Goal: Task Accomplishment & Management: Complete application form

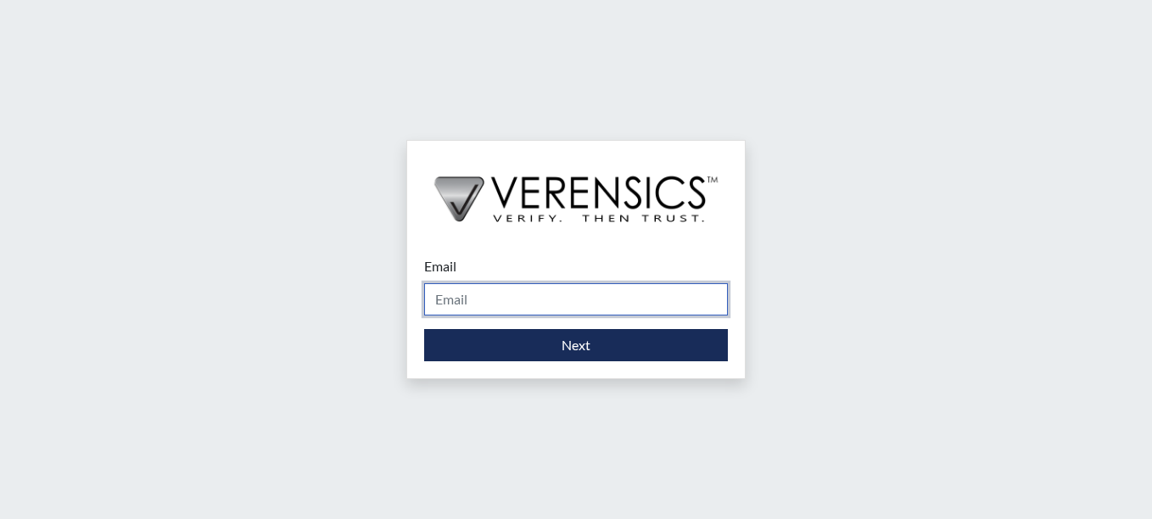
click at [605, 307] on input "Email" at bounding box center [576, 299] width 304 height 32
type input "[PERSON_NAME][EMAIL_ADDRESS][PERSON_NAME][DOMAIN_NAME]"
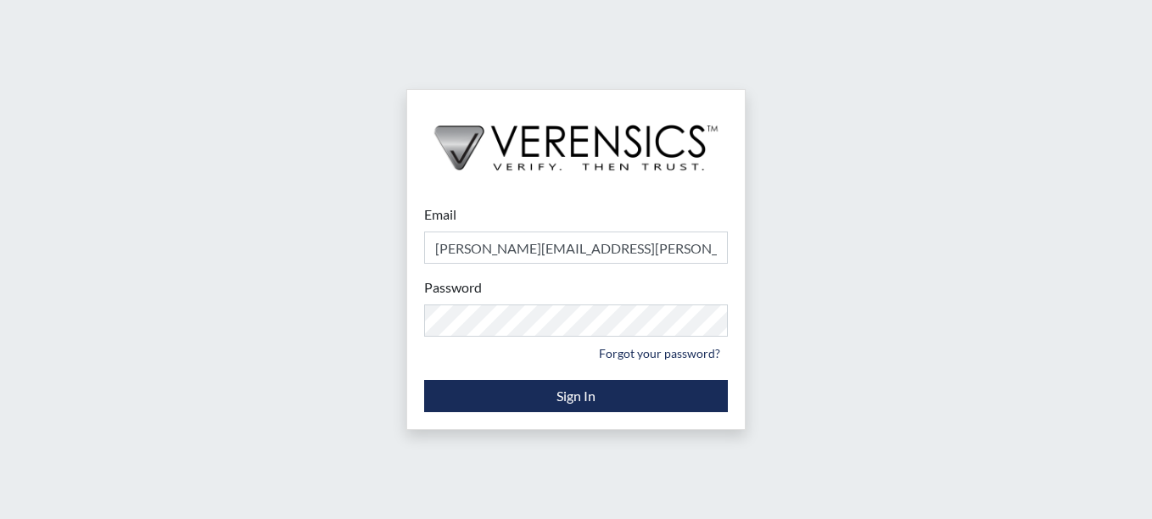
click at [551, 363] on small "Forgot your password?" at bounding box center [576, 353] width 304 height 26
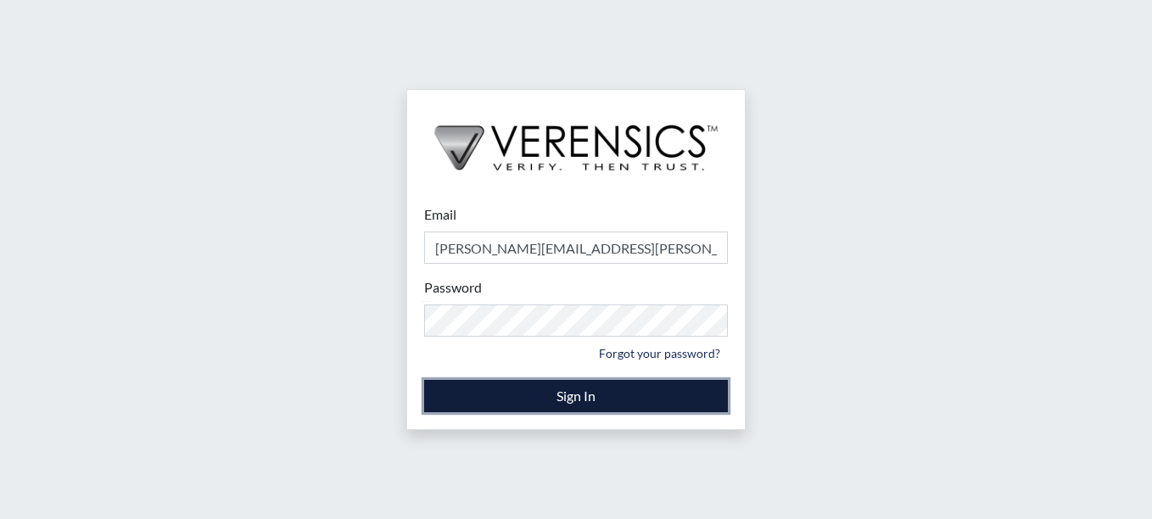
click at [539, 404] on button "Sign In" at bounding box center [576, 396] width 304 height 32
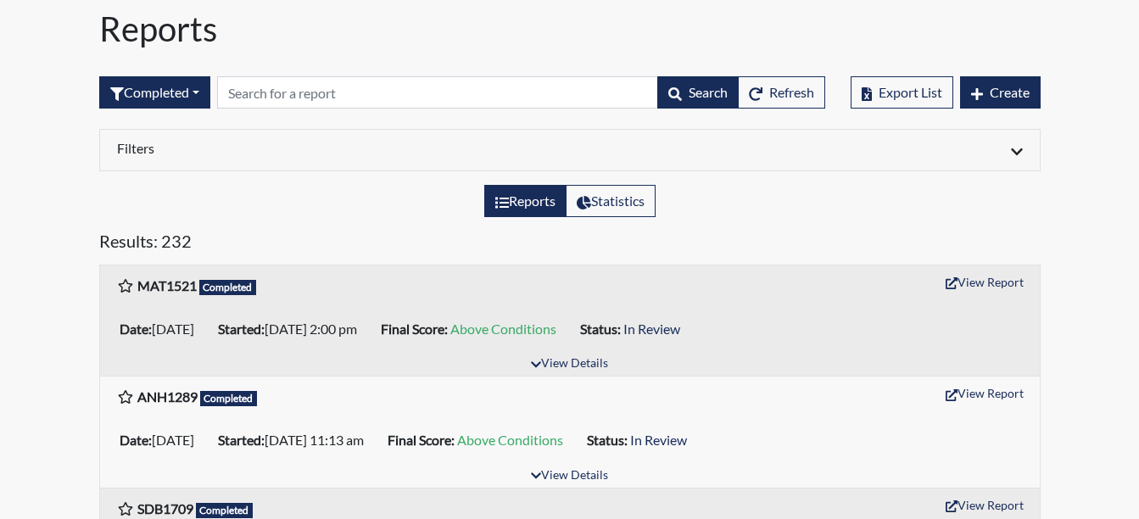
scroll to position [170, 0]
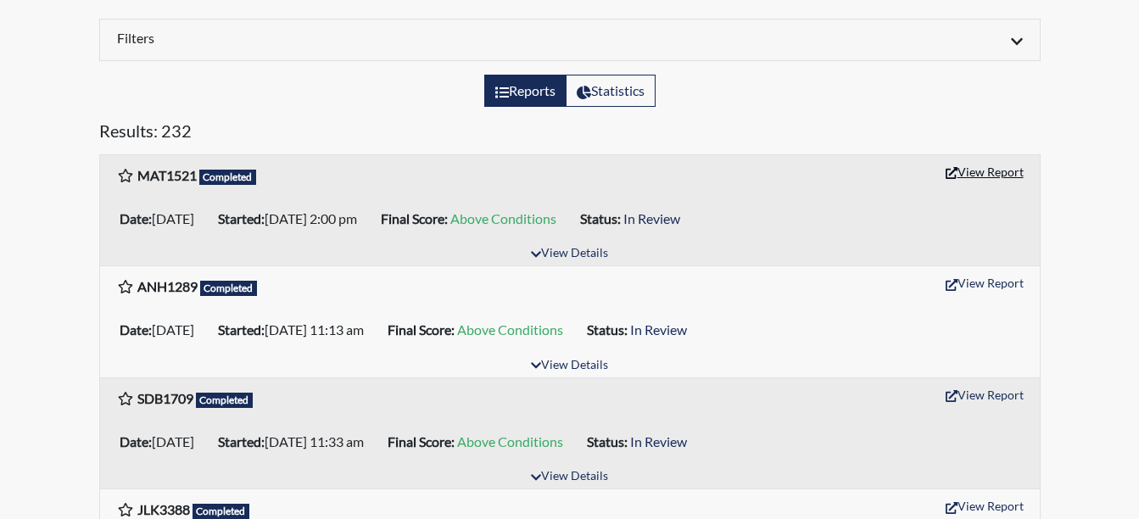
click at [975, 180] on button "View Report" at bounding box center [984, 172] width 93 height 26
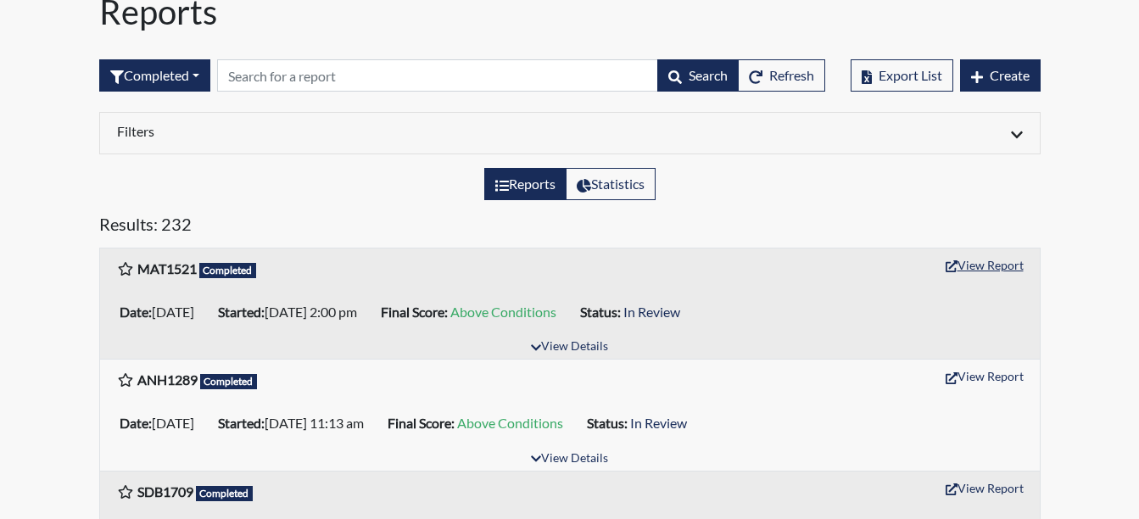
scroll to position [0, 0]
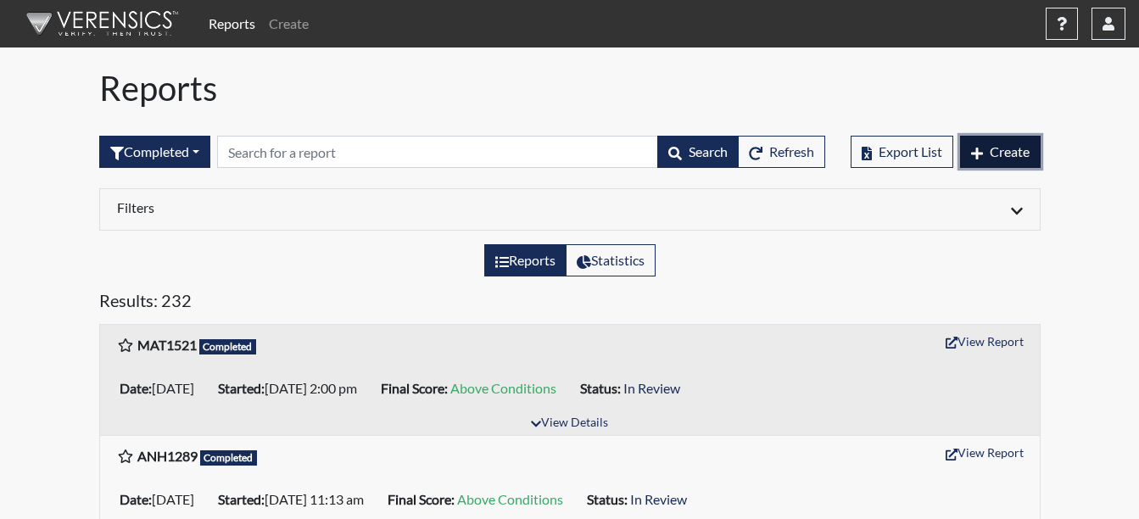
click at [990, 146] on span "Create" at bounding box center [1010, 151] width 40 height 16
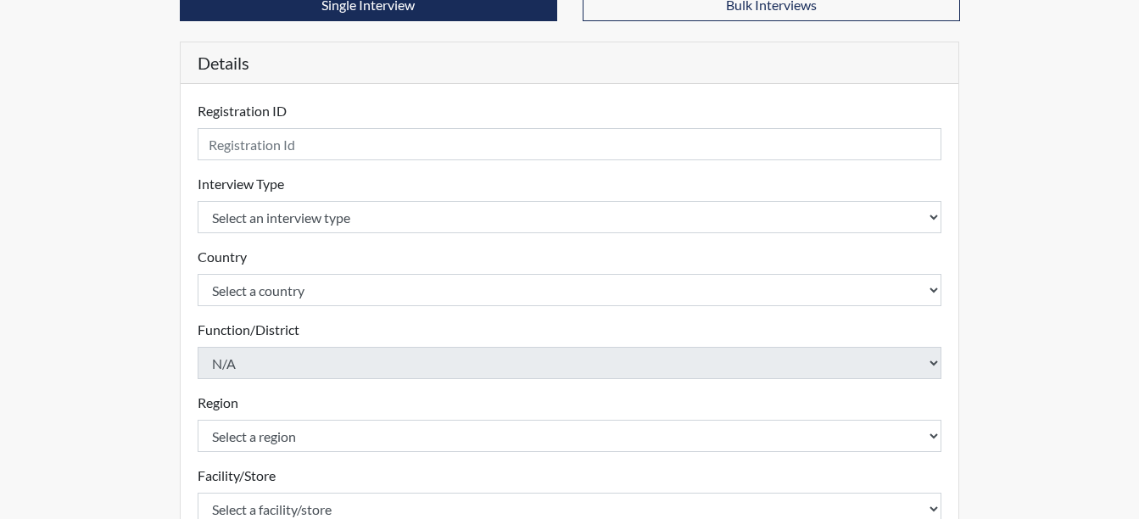
scroll to position [170, 0]
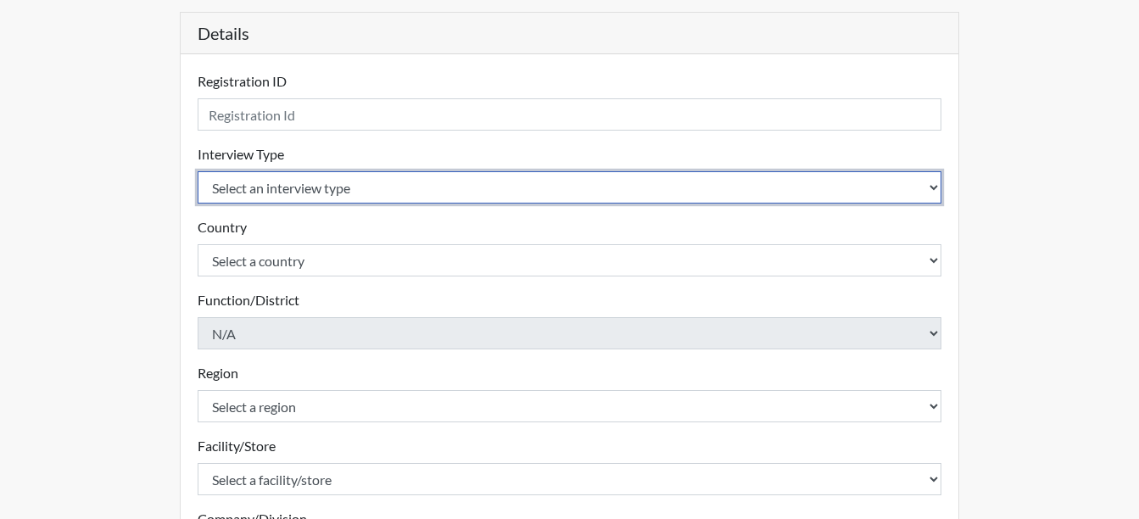
click at [357, 180] on select "Select an interview type Corrections Pre-Employment" at bounding box center [570, 187] width 745 height 32
select select "ff733e93-e1bf-11ea-9c9f-0eff0cf7eb8f"
click at [198, 171] on select "Select an interview type Corrections Pre-Employment" at bounding box center [570, 187] width 745 height 32
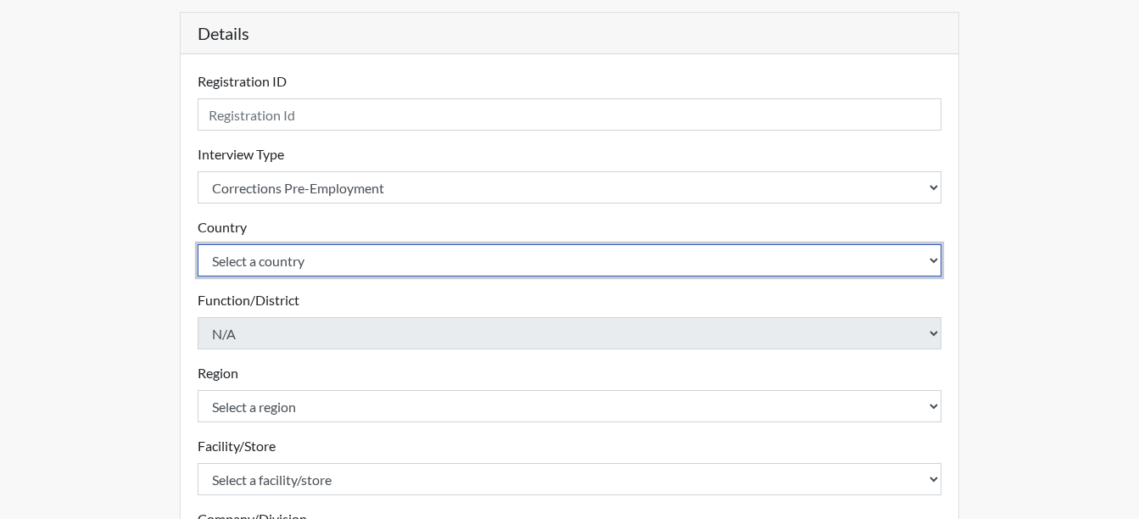
click at [374, 268] on select "Select a country United States Mexico" at bounding box center [570, 260] width 745 height 32
select select "united-states-of-america"
click at [198, 244] on select "Select a country United States Mexico" at bounding box center [570, 260] width 745 height 32
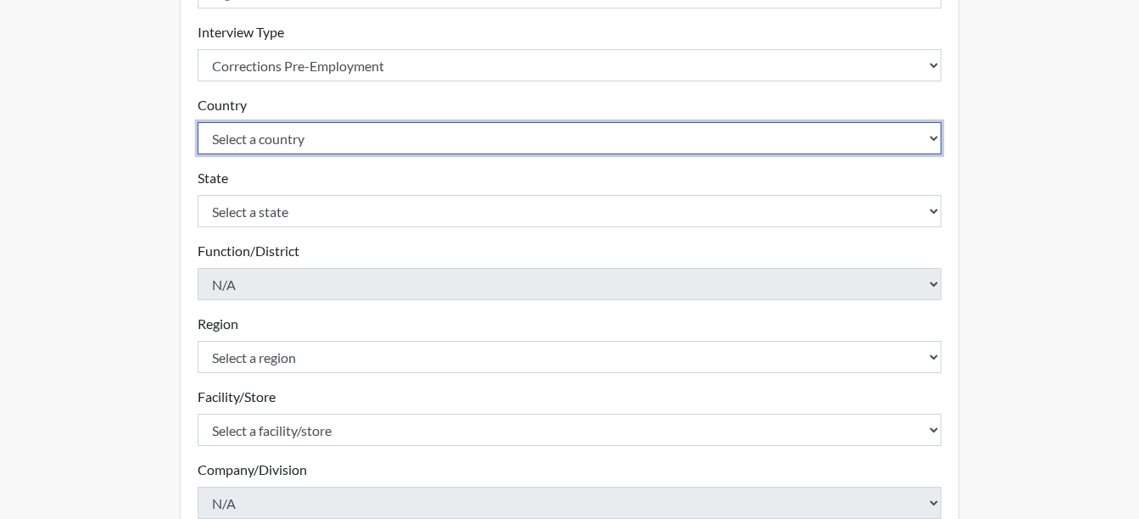
scroll to position [339, 0]
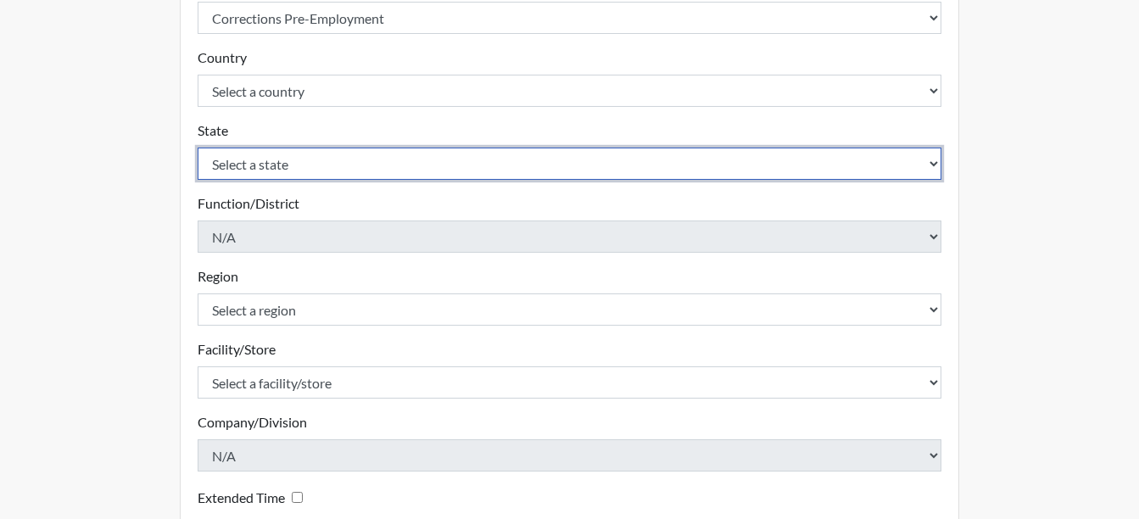
click at [278, 159] on select "Select a state Alabama Alaska Arizona Arkansas California Colorado Connecticut …" at bounding box center [570, 164] width 745 height 32
select select "GA"
click at [198, 148] on select "Select a state Alabama Alaska Arizona Arkansas California Colorado Connecticut …" at bounding box center [570, 164] width 745 height 32
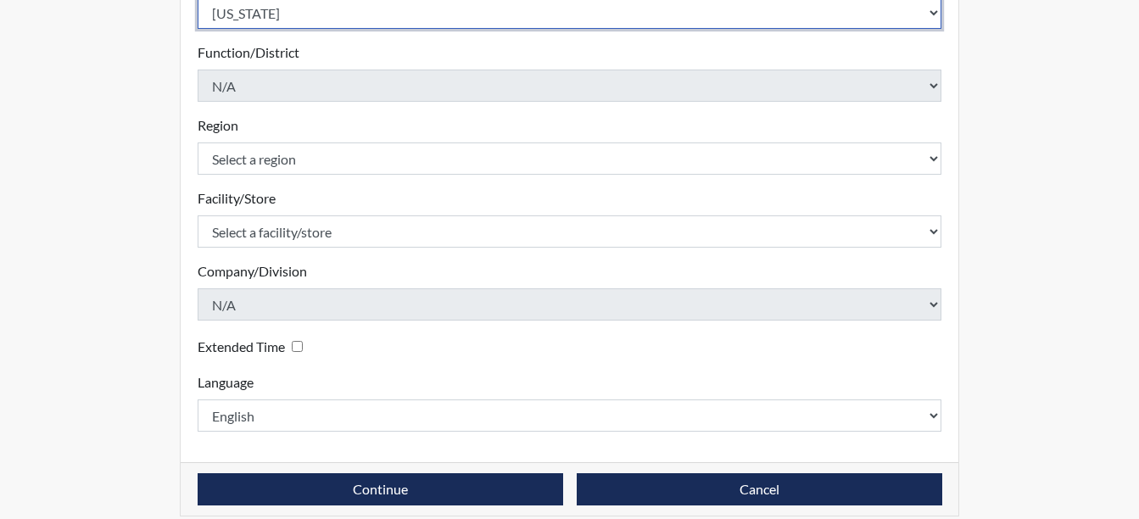
scroll to position [508, 0]
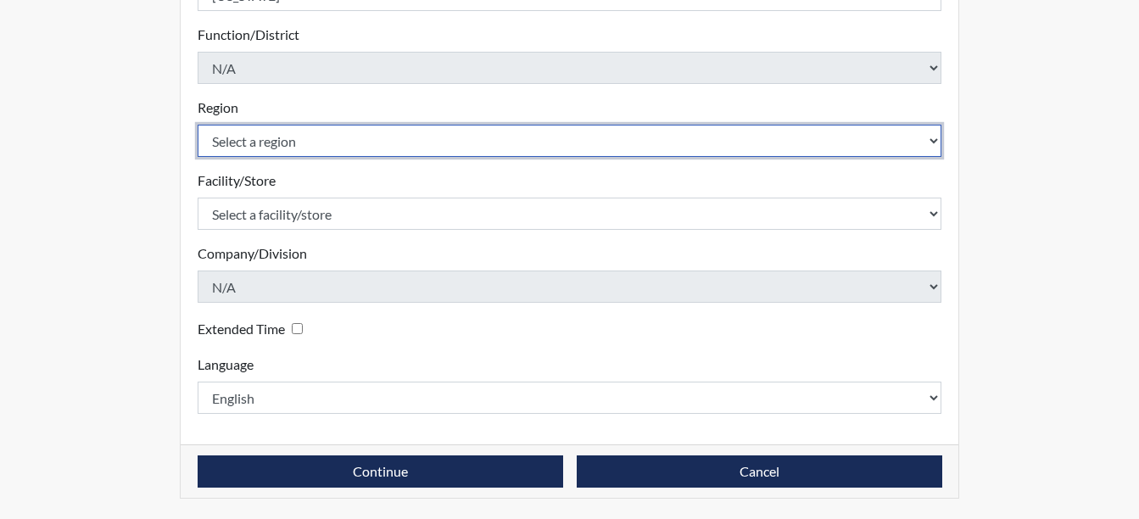
click at [294, 142] on select "Select a region Southeast Region" at bounding box center [570, 141] width 745 height 32
select select "743fb50d-a618-40f0-9631-f2ad6878b8a9"
click at [198, 125] on select "Select a region Southeast Region" at bounding box center [570, 141] width 745 height 32
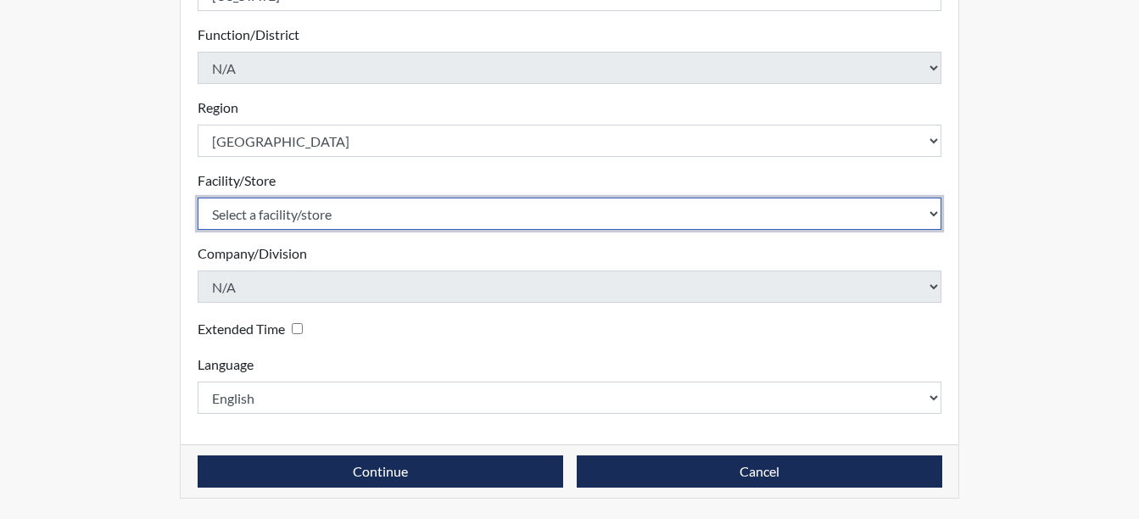
click at [310, 223] on select "Select a facility/store Telfair SP" at bounding box center [570, 214] width 745 height 32
select select "950a610a-4725-44e0-85ed-e8fd994e2d6b"
click at [198, 198] on select "Select a facility/store Telfair SP" at bounding box center [570, 214] width 745 height 32
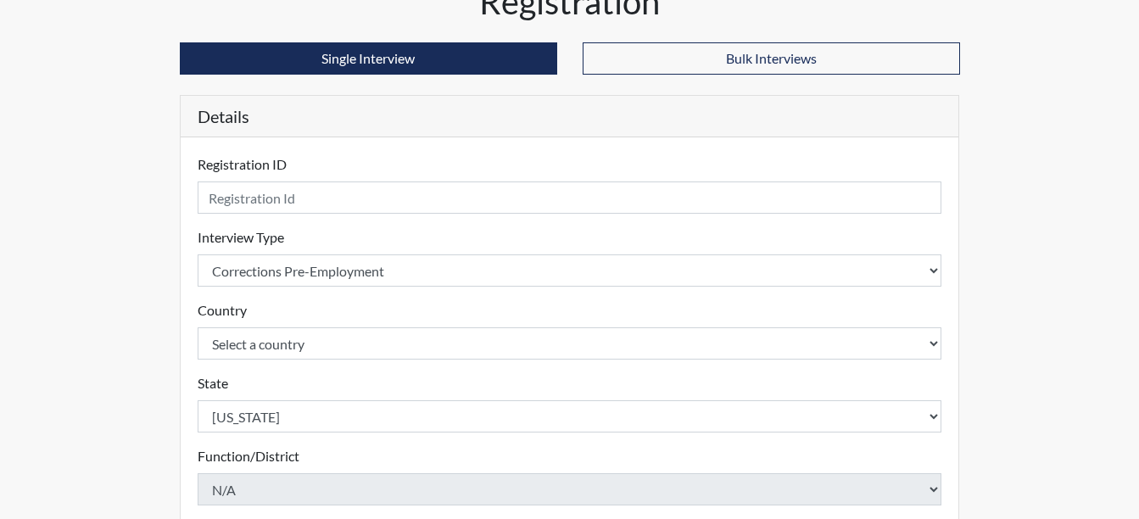
scroll to position [84, 0]
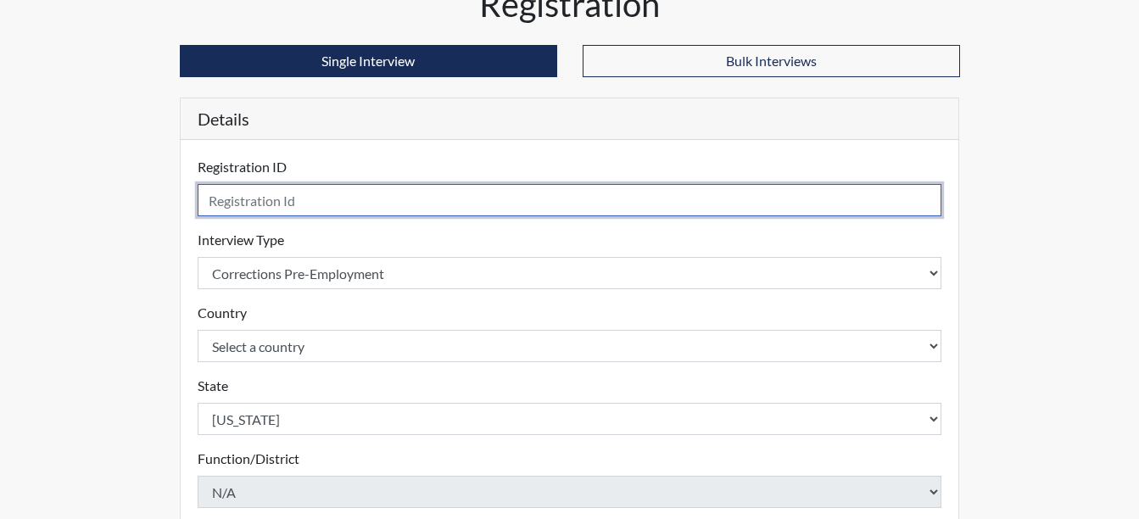
click at [290, 213] on input "text" at bounding box center [570, 200] width 745 height 32
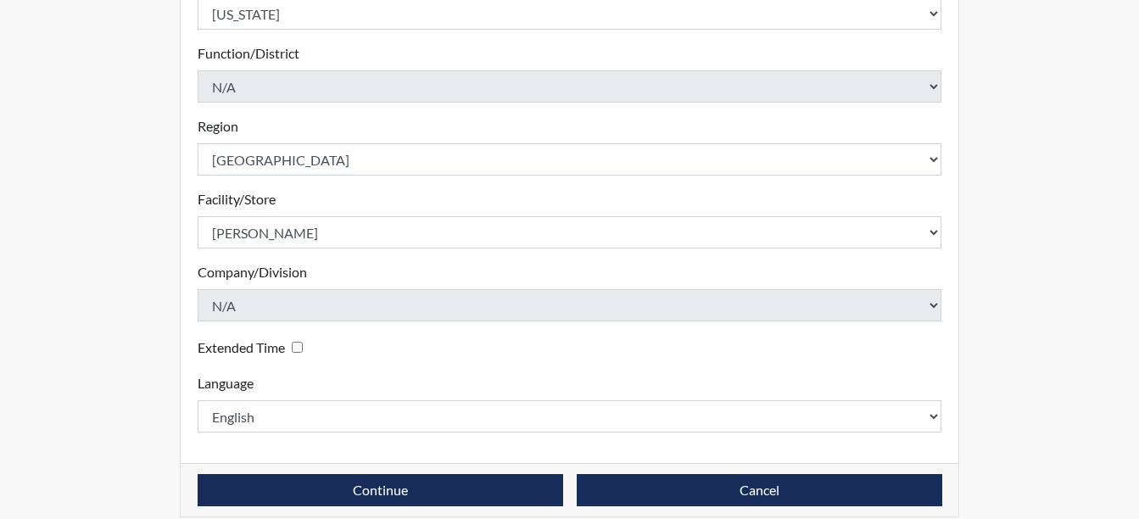
scroll to position [508, 0]
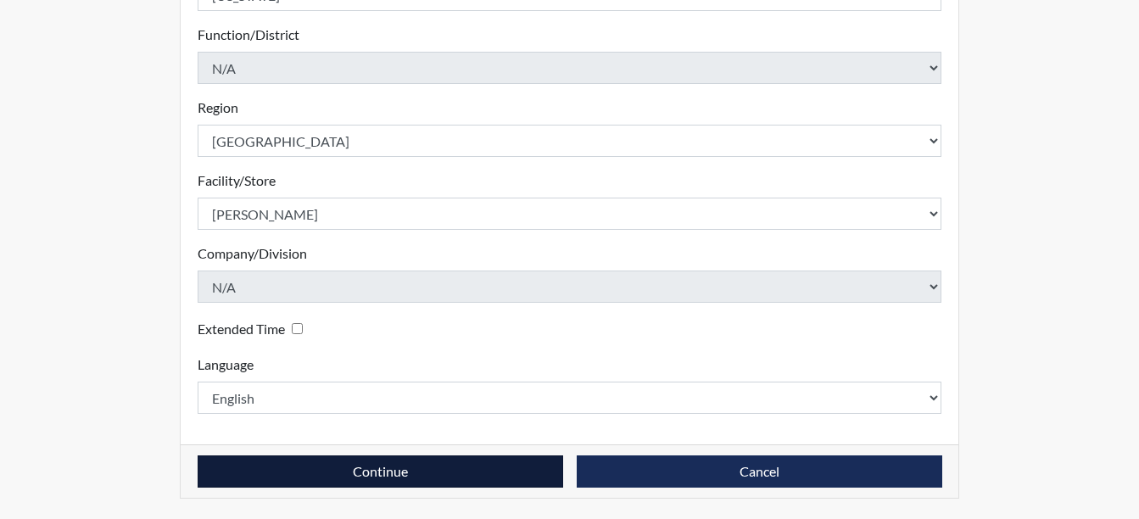
type input "SNG1467"
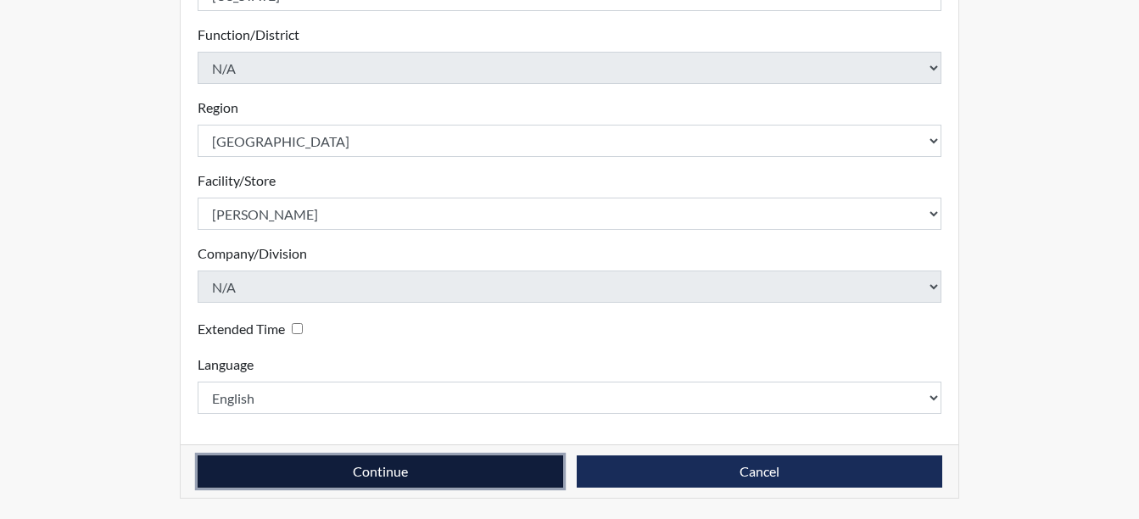
click at [451, 464] on button "Continue" at bounding box center [381, 472] width 366 height 32
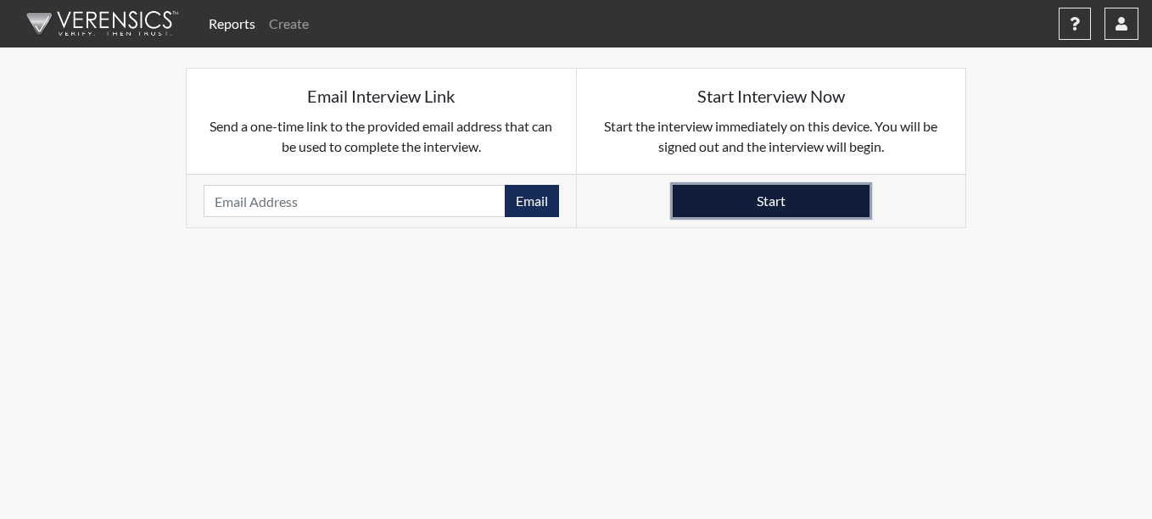
click at [776, 199] on button "Start" at bounding box center [771, 201] width 197 height 32
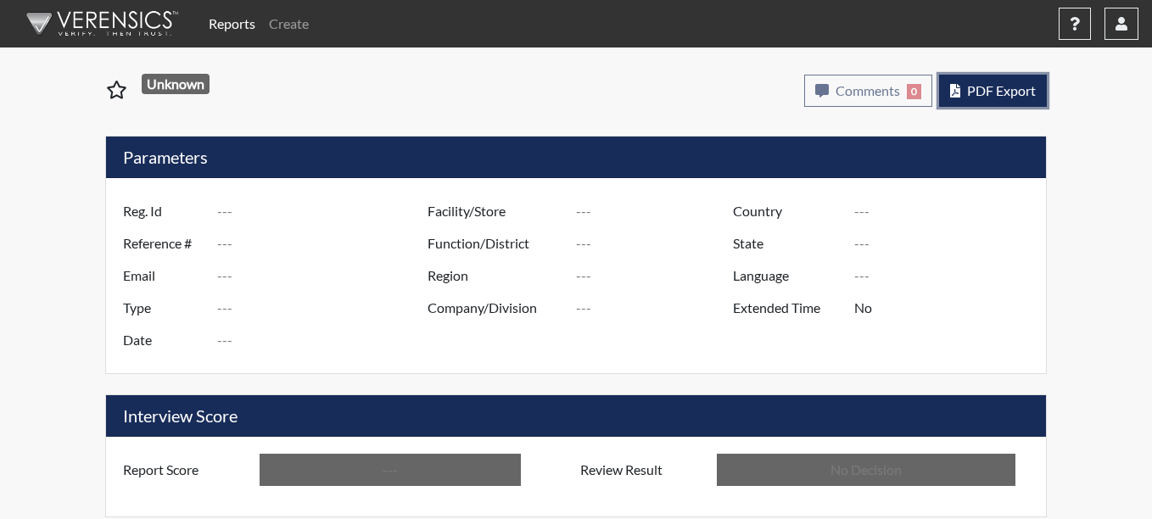
type input "MAT1521"
type input "51054"
type input "---"
type input "Corrections Pre-Employment"
type input "[DATE]"
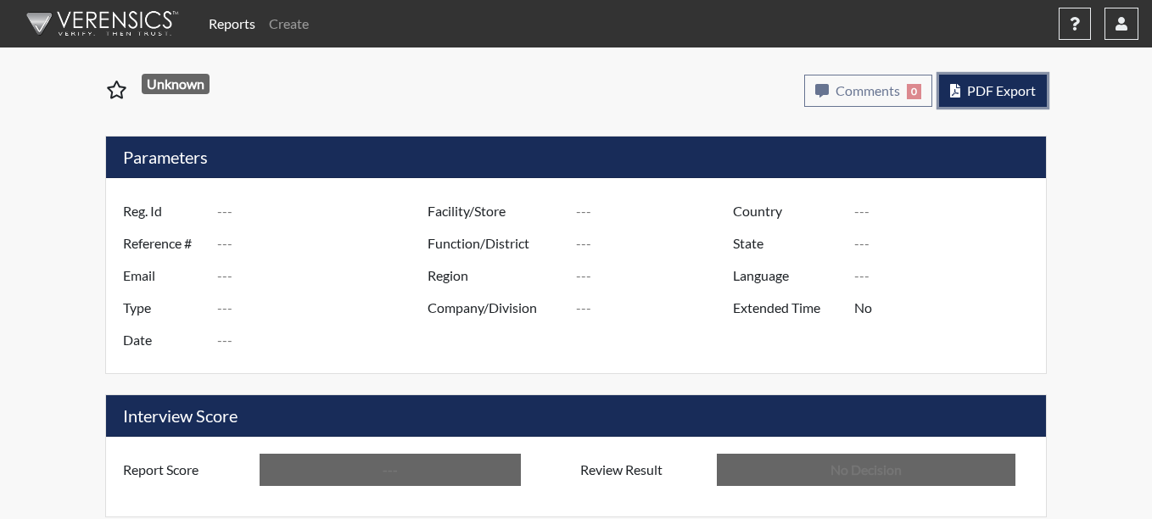
type input "[PERSON_NAME]"
type input "[GEOGRAPHIC_DATA]"
type input "[US_STATE]"
type input "English"
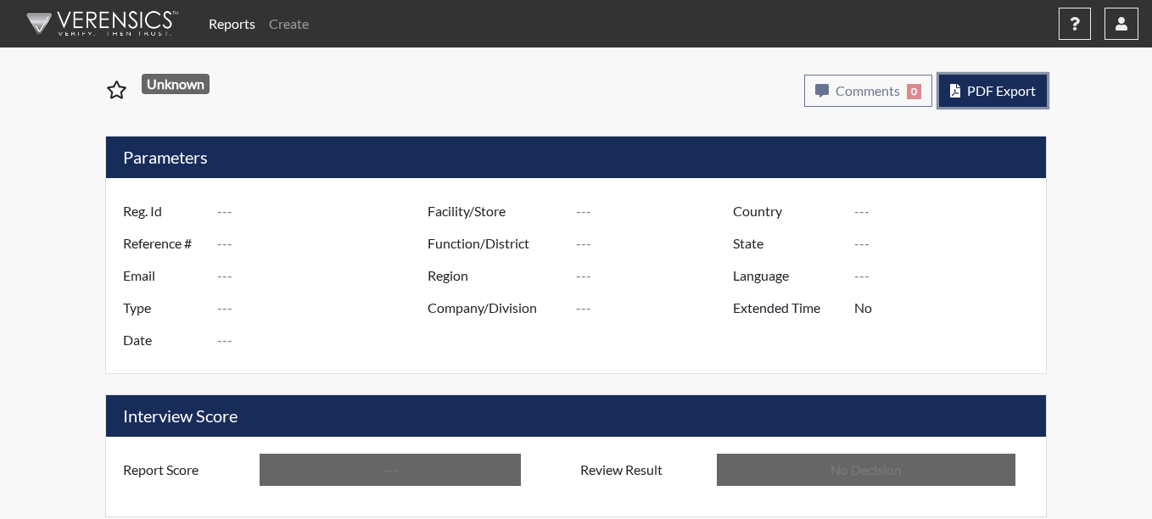
type input "Above Conditions"
type input "In Review"
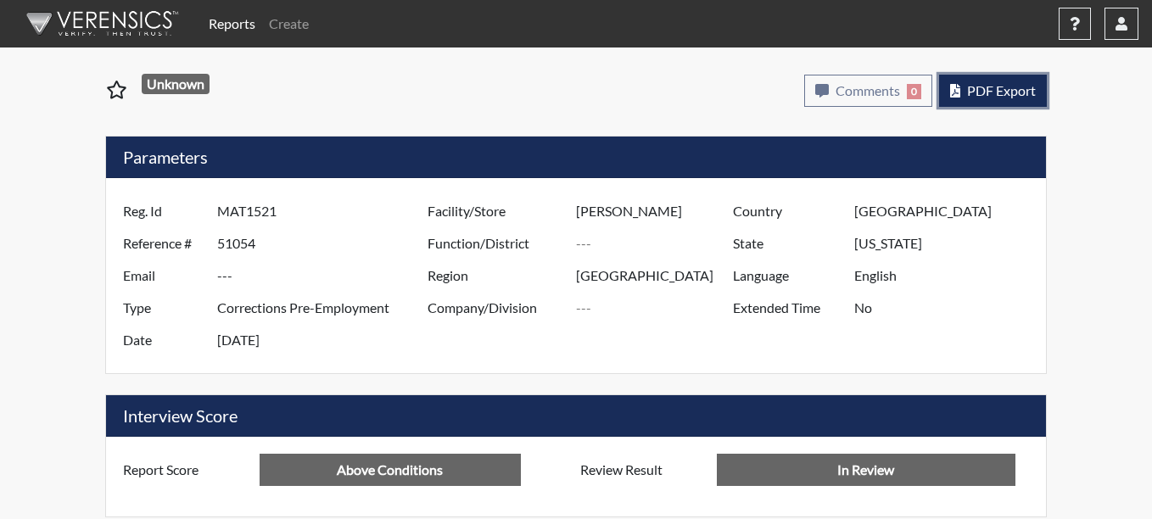
click at [971, 93] on span "PDF Export" at bounding box center [1001, 90] width 69 height 16
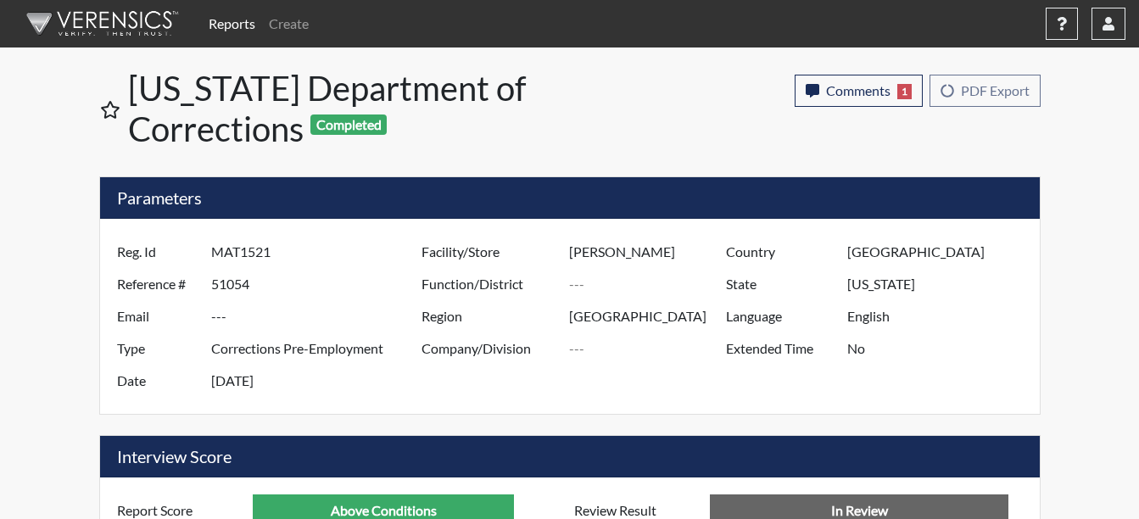
scroll to position [282, 705]
click at [987, 98] on span "PDF Export" at bounding box center [995, 90] width 69 height 16
